Goal: Information Seeking & Learning: Check status

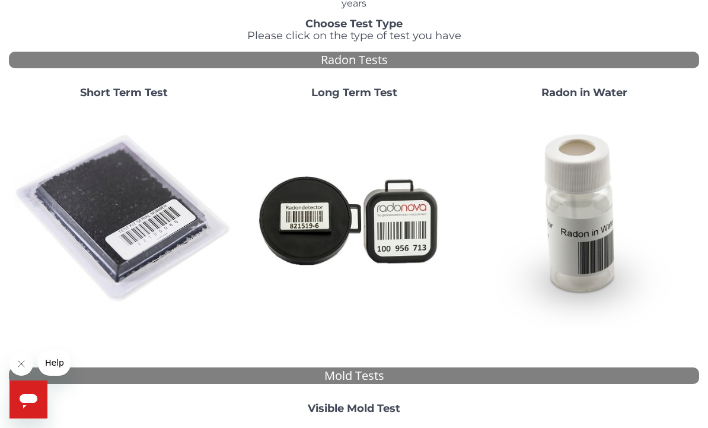
scroll to position [84, 0]
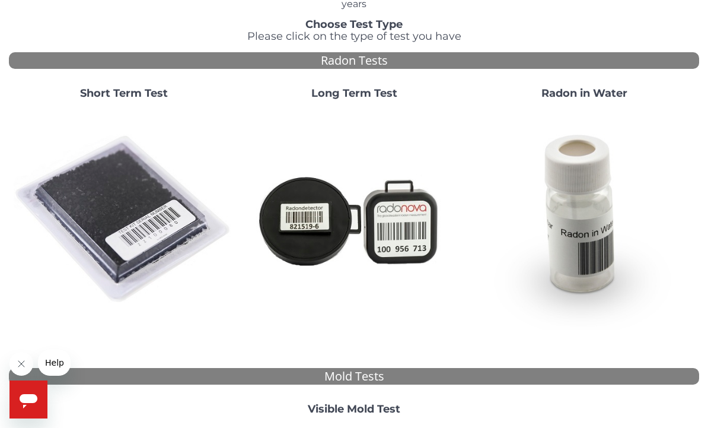
click at [119, 224] on img at bounding box center [124, 219] width 221 height 221
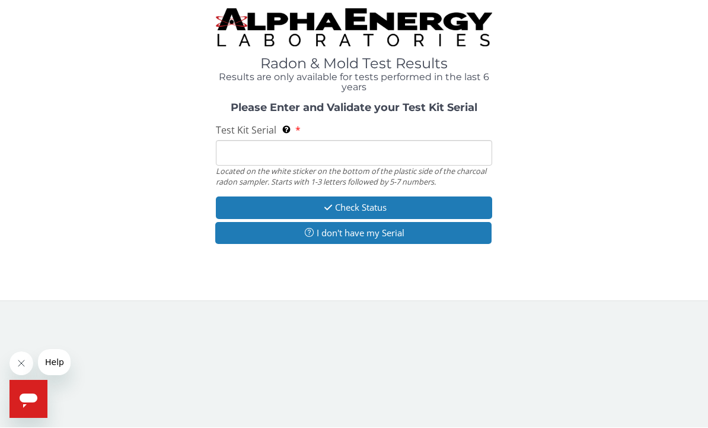
click at [398, 152] on input "Test Kit Serial Located on the white sticker on the bottom of the plastic side …" at bounding box center [354, 154] width 277 height 26
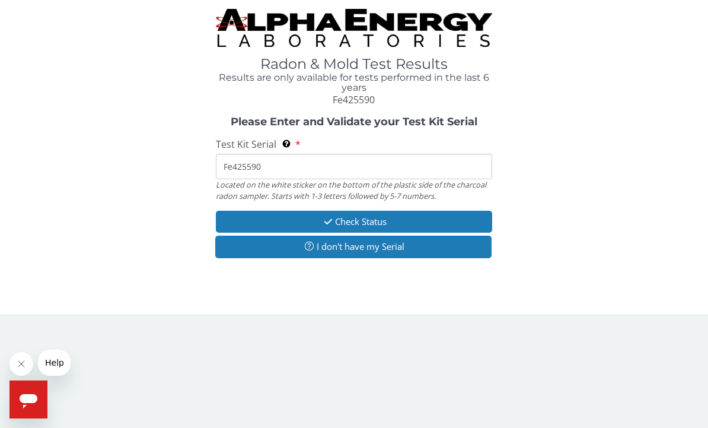
type input "Fe425590"
click at [379, 217] on button "Check Status" at bounding box center [354, 222] width 277 height 22
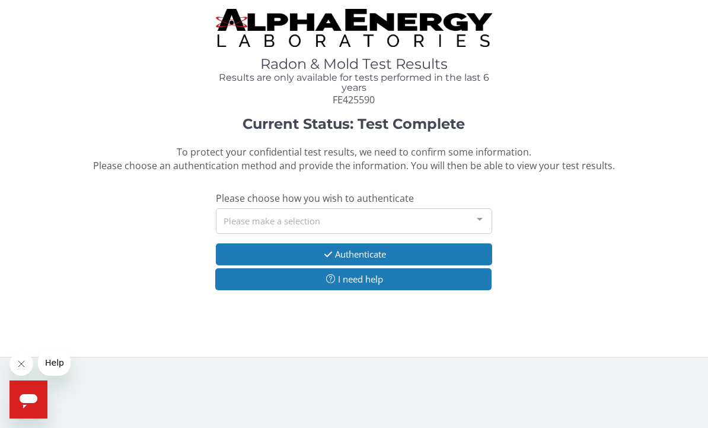
click at [481, 218] on div at bounding box center [480, 220] width 24 height 23
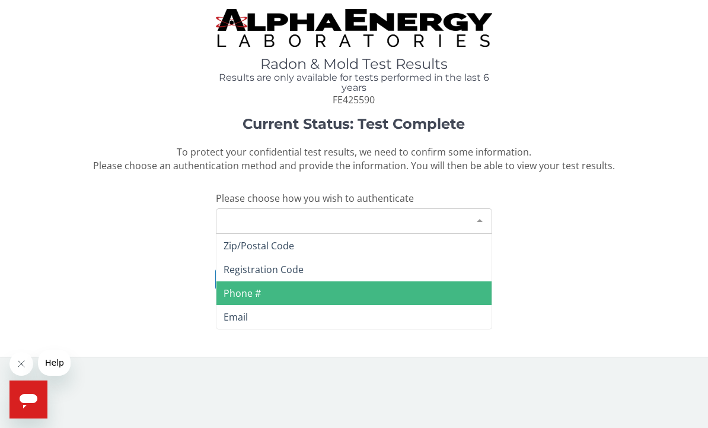
click at [319, 293] on span "Phone #" at bounding box center [354, 293] width 275 height 24
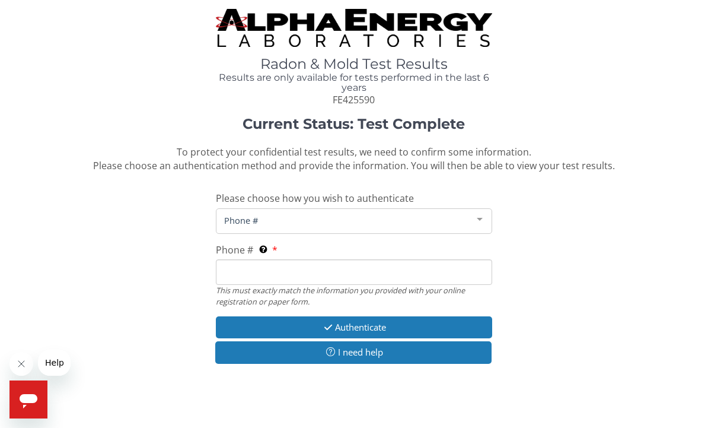
click at [381, 275] on input "Phone # This must exactly match the information you provided with your online r…" at bounding box center [354, 272] width 277 height 26
type input "[PHONE_NUMBER]"
click at [374, 323] on button "Authenticate" at bounding box center [354, 327] width 277 height 22
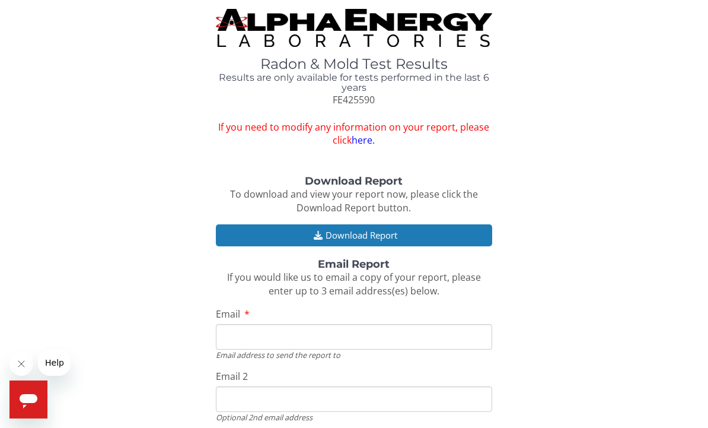
click at [363, 337] on input "Email" at bounding box center [354, 337] width 277 height 26
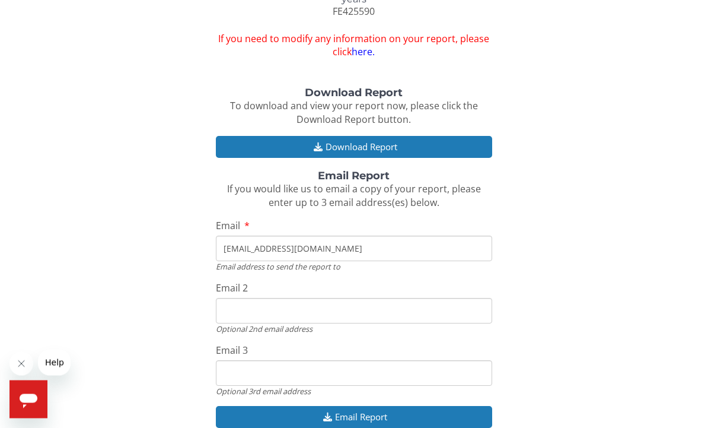
scroll to position [91, 0]
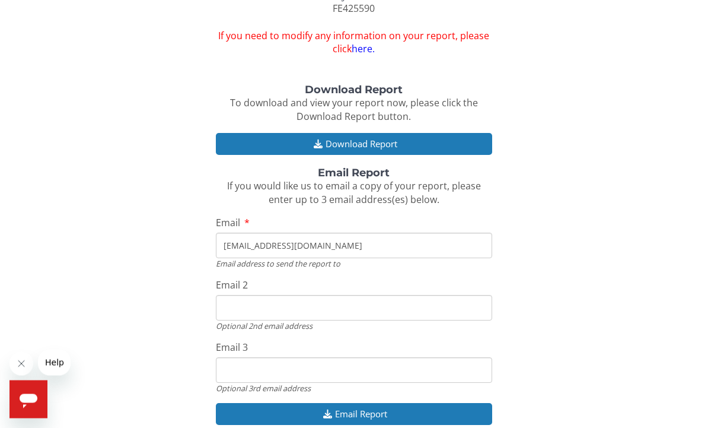
type input "[EMAIL_ADDRESS][DOMAIN_NAME]"
click at [386, 408] on button "Email Report" at bounding box center [354, 414] width 277 height 22
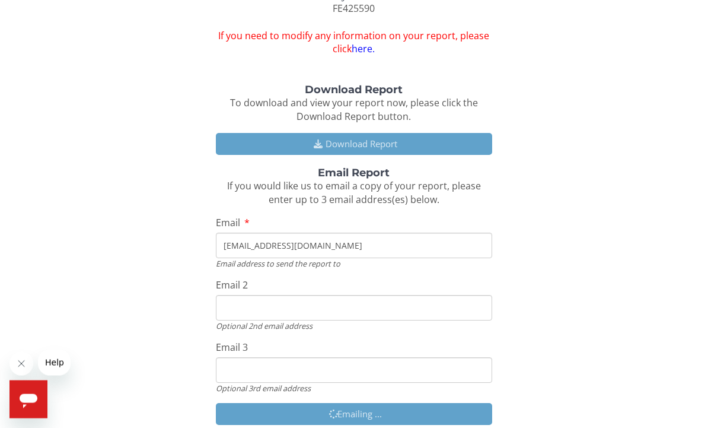
scroll to position [91, 0]
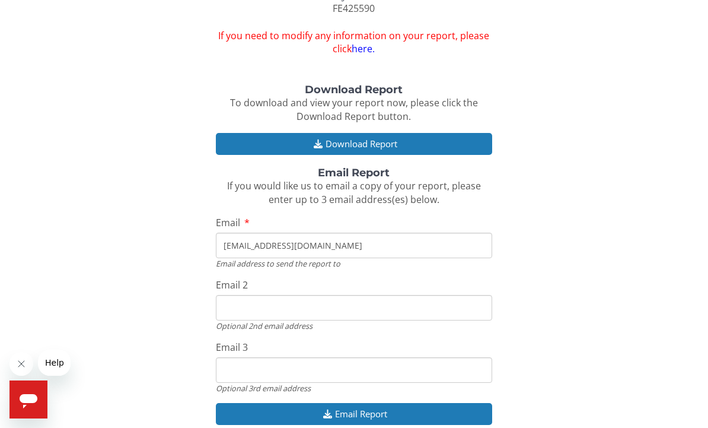
click at [367, 143] on button "Download Report" at bounding box center [354, 144] width 277 height 22
